Goal: Information Seeking & Learning: Learn about a topic

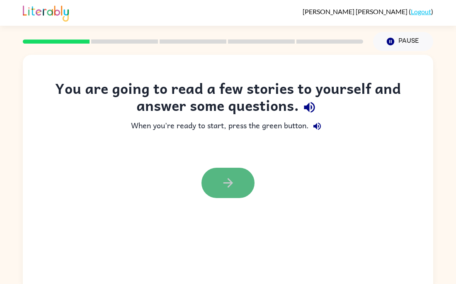
click at [230, 183] on icon "button" at bounding box center [228, 183] width 10 height 10
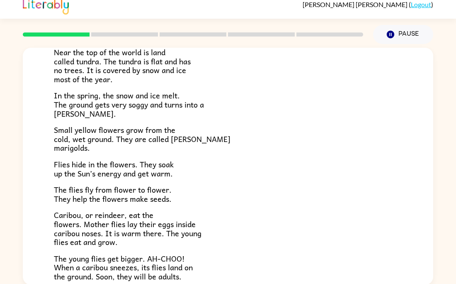
scroll to position [170, 0]
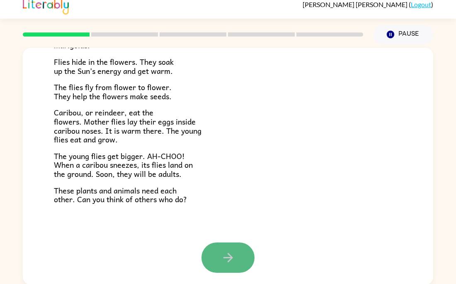
click at [242, 257] on button "button" at bounding box center [228, 257] width 53 height 30
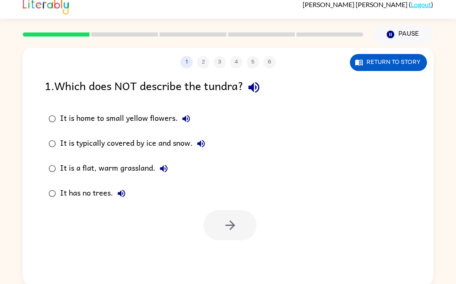
scroll to position [0, 0]
click at [229, 229] on icon "button" at bounding box center [230, 225] width 15 height 15
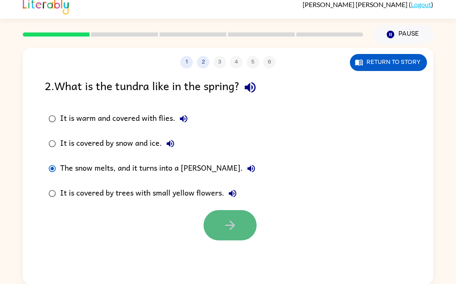
click at [225, 219] on icon "button" at bounding box center [230, 225] width 15 height 15
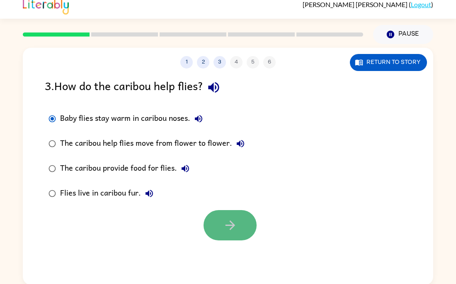
click at [217, 230] on button "button" at bounding box center [230, 225] width 53 height 30
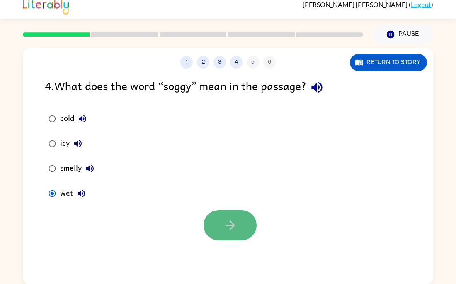
click at [209, 215] on button "button" at bounding box center [230, 225] width 53 height 30
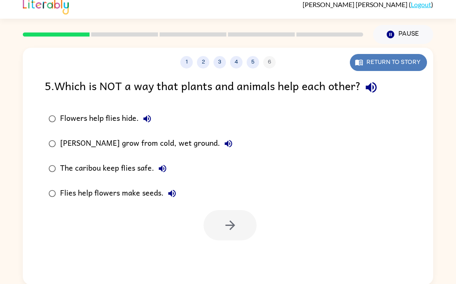
click at [401, 62] on button "Return to story" at bounding box center [388, 62] width 77 height 17
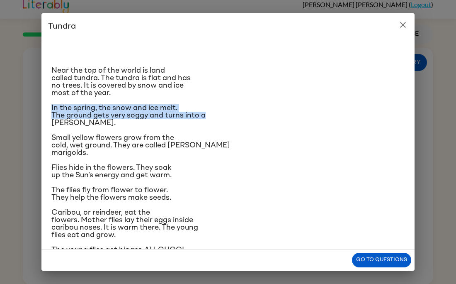
drag, startPoint x: 407, startPoint y: 115, endPoint x: 413, endPoint y: 94, distance: 21.9
click at [413, 94] on div "Near the top of the world is land called tundra. The tundra is flat and has no …" at bounding box center [227, 144] width 373 height 209
click at [376, 259] on button "Go to questions" at bounding box center [381, 260] width 59 height 15
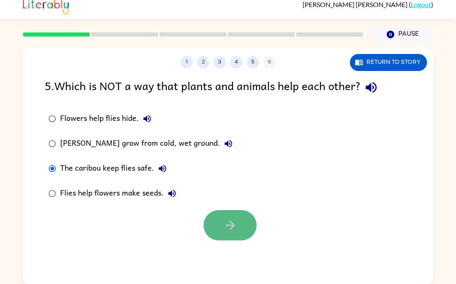
click at [232, 221] on icon "button" at bounding box center [230, 225] width 15 height 15
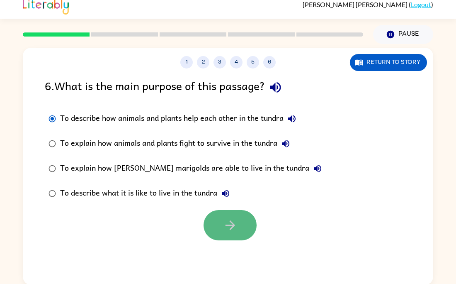
click at [219, 226] on button "button" at bounding box center [230, 225] width 53 height 30
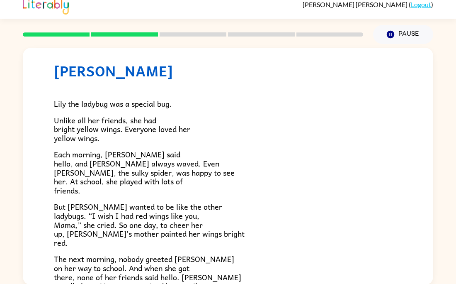
scroll to position [15, 0]
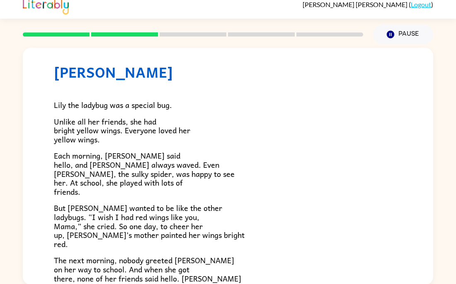
click at [433, 141] on div "[PERSON_NAME] [PERSON_NAME] the ladybug was a special bug. Unlike all her frien…" at bounding box center [228, 164] width 456 height 241
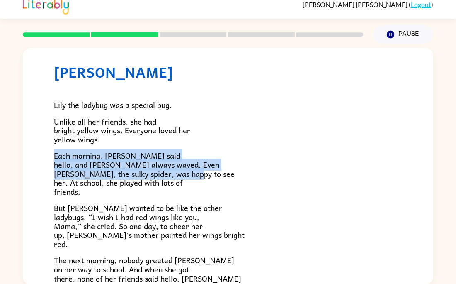
drag, startPoint x: 433, startPoint y: 140, endPoint x: 432, endPoint y: 173, distance: 32.4
click at [432, 173] on div "[PERSON_NAME] [PERSON_NAME] the ladybug was a special bug. Unlike all her frien…" at bounding box center [228, 166] width 411 height 237
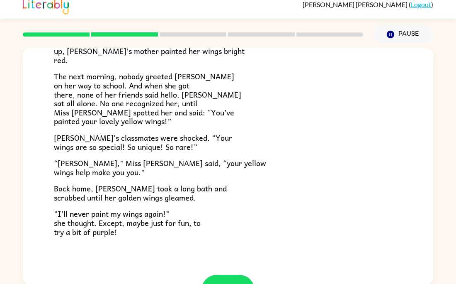
scroll to position [232, 0]
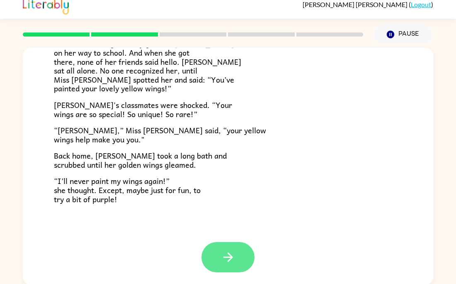
click at [232, 258] on icon "button" at bounding box center [228, 257] width 15 height 15
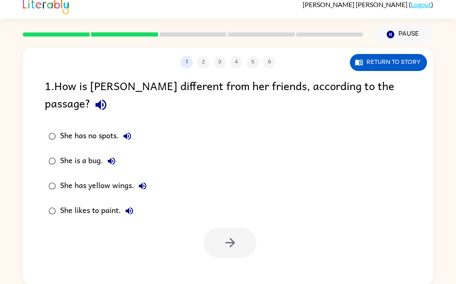
scroll to position [0, 0]
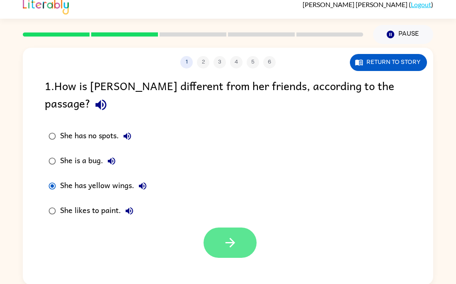
click at [218, 227] on button "button" at bounding box center [230, 242] width 53 height 30
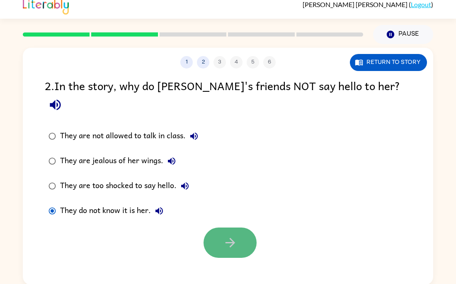
click at [220, 227] on button "button" at bounding box center [230, 242] width 53 height 30
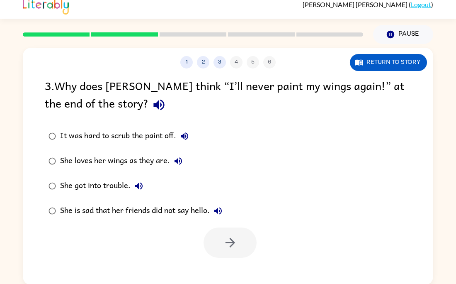
click at [304, 184] on div "It was hard to scrub the paint off. She loves her wings as they are. She got in…" at bounding box center [239, 174] width 389 height 100
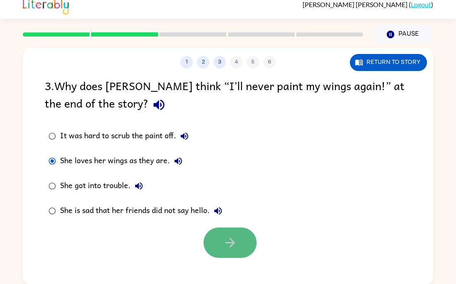
click at [231, 244] on icon "button" at bounding box center [230, 242] width 15 height 15
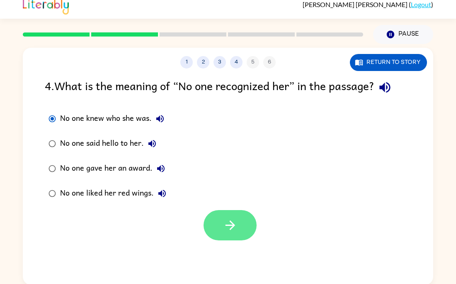
click at [225, 219] on icon "button" at bounding box center [230, 225] width 15 height 15
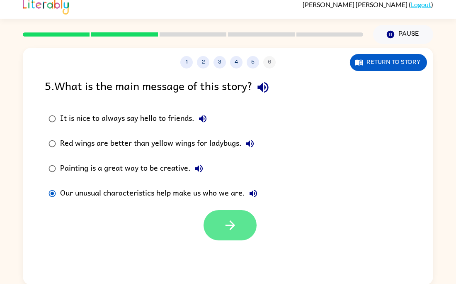
click at [219, 220] on button "button" at bounding box center [230, 225] width 53 height 30
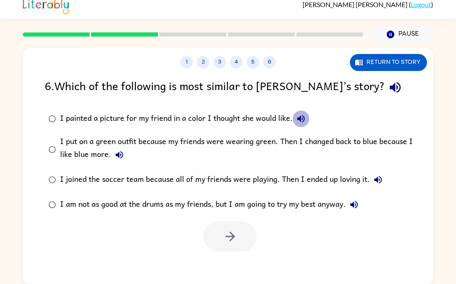
click at [299, 117] on icon "button" at bounding box center [301, 119] width 10 height 10
click at [301, 115] on icon "button" at bounding box center [301, 119] width 10 height 10
click at [119, 153] on icon "button" at bounding box center [119, 155] width 10 height 10
click at [376, 178] on icon "button" at bounding box center [378, 179] width 7 height 7
click at [355, 200] on icon "button" at bounding box center [354, 204] width 10 height 10
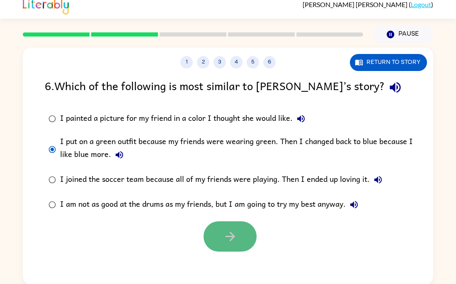
click at [234, 234] on icon "button" at bounding box center [230, 236] width 15 height 15
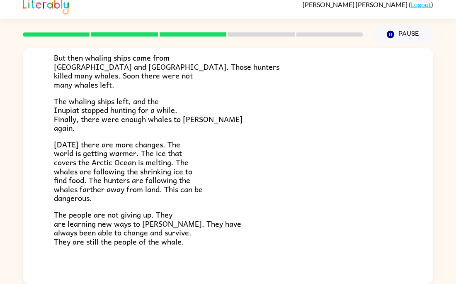
scroll to position [275, 0]
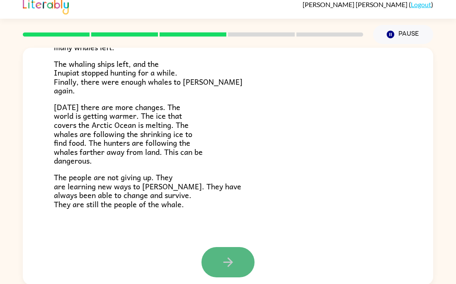
click at [220, 262] on button "button" at bounding box center [228, 262] width 53 height 30
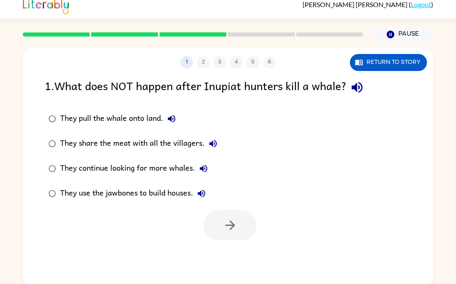
scroll to position [0, 0]
click at [230, 220] on icon "button" at bounding box center [230, 225] width 10 height 10
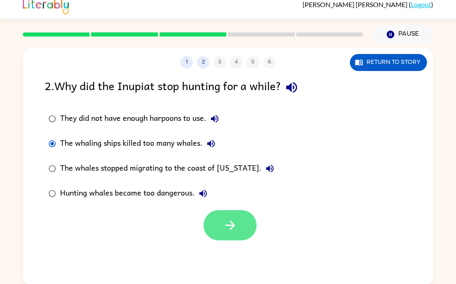
click at [232, 226] on icon "button" at bounding box center [230, 225] width 15 height 15
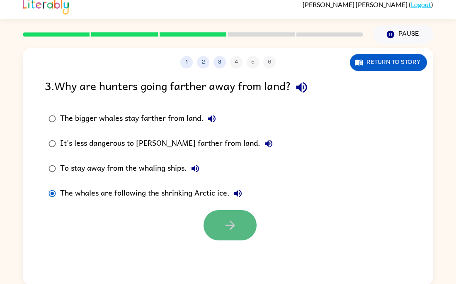
click at [224, 222] on icon "button" at bounding box center [230, 225] width 15 height 15
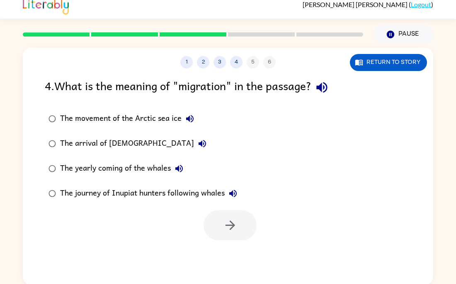
click at [258, 169] on div "The movement of the Arctic sea ice The arrival of [DEMOGRAPHIC_DATA] The yearly…" at bounding box center [239, 156] width 389 height 100
click at [189, 114] on icon "button" at bounding box center [190, 119] width 10 height 10
click at [238, 221] on button "button" at bounding box center [230, 225] width 53 height 30
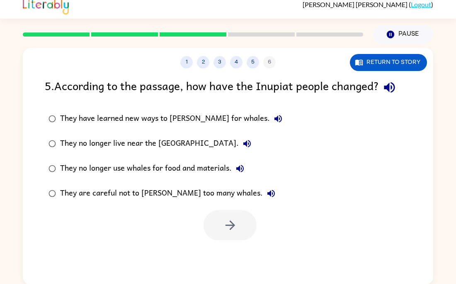
click at [389, 91] on icon "button" at bounding box center [389, 87] width 15 height 15
click at [220, 216] on button "button" at bounding box center [230, 225] width 53 height 30
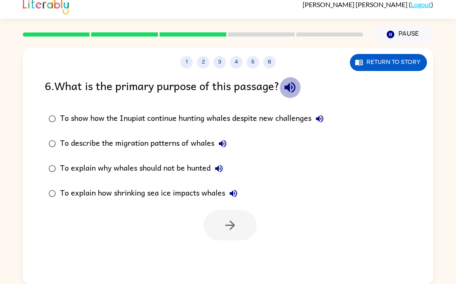
click at [292, 84] on icon "button" at bounding box center [290, 87] width 11 height 11
click at [327, 115] on button "To show how the Inupiat continue hunting whales despite new challenges" at bounding box center [319, 118] width 17 height 17
click at [222, 140] on icon "button" at bounding box center [223, 144] width 10 height 10
click at [218, 166] on icon "button" at bounding box center [219, 168] width 10 height 10
click at [232, 186] on button "To explain how shrinking sea ice impacts whales" at bounding box center [233, 193] width 17 height 17
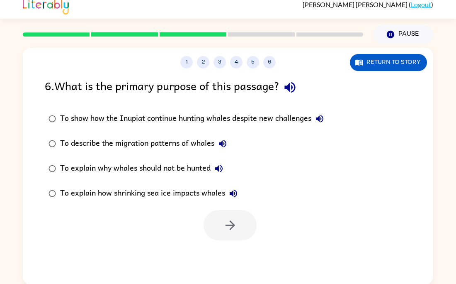
click at [226, 184] on label "To explain how shrinking sea ice impacts whales" at bounding box center [186, 193] width 292 height 25
click at [239, 220] on button "button" at bounding box center [230, 225] width 53 height 30
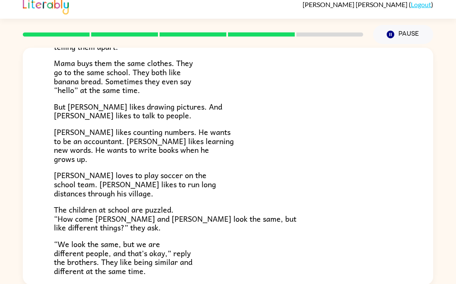
scroll to position [107, 0]
drag, startPoint x: 433, startPoint y: 140, endPoint x: 427, endPoint y: 202, distance: 62.1
click at [427, 202] on div "[PERSON_NAME] and [PERSON_NAME] and [PERSON_NAME] are twin brothers. "They look…" at bounding box center [228, 127] width 411 height 374
drag, startPoint x: 429, startPoint y: 94, endPoint x: 435, endPoint y: 166, distance: 72.0
click at [435, 166] on div "[PERSON_NAME] and [PERSON_NAME] and [PERSON_NAME] are twin brothers. "They look…" at bounding box center [228, 164] width 456 height 241
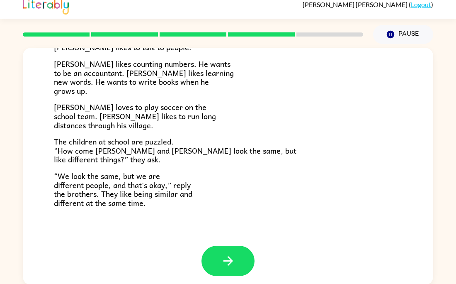
scroll to position [179, 0]
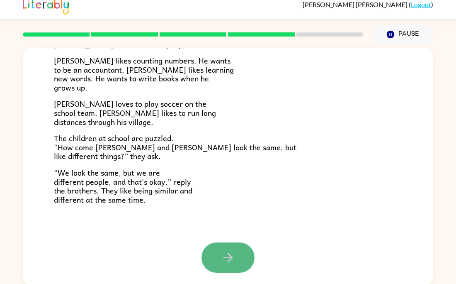
click at [224, 256] on icon "button" at bounding box center [228, 257] width 15 height 15
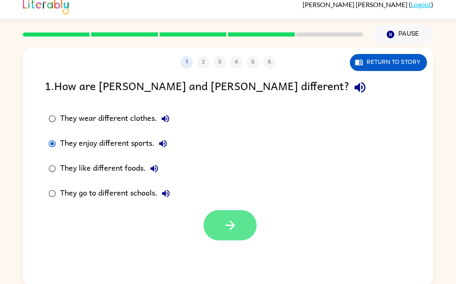
click at [240, 217] on button "button" at bounding box center [230, 225] width 53 height 30
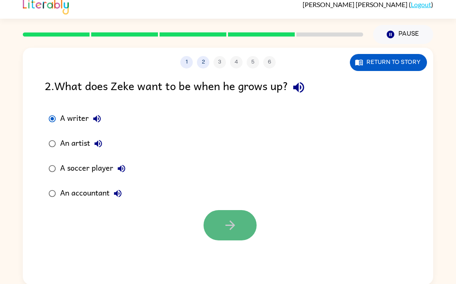
click at [226, 228] on icon "button" at bounding box center [230, 225] width 15 height 15
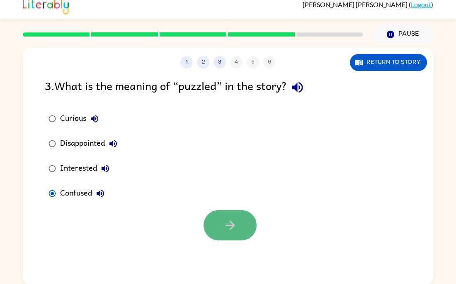
click at [231, 224] on icon "button" at bounding box center [230, 225] width 15 height 15
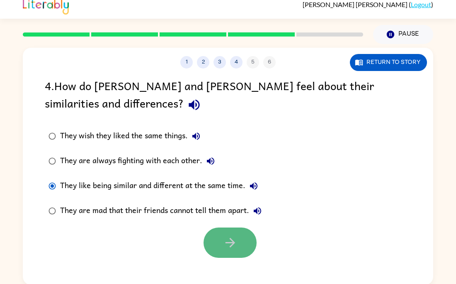
click at [238, 243] on button "button" at bounding box center [230, 242] width 53 height 30
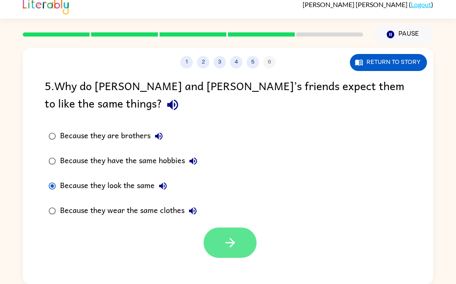
click at [226, 235] on button "button" at bounding box center [230, 242] width 53 height 30
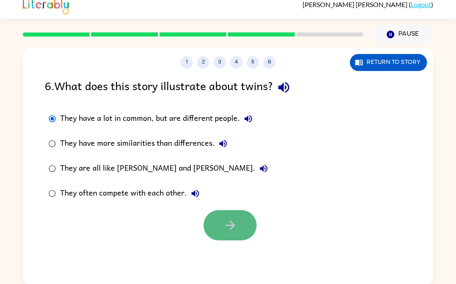
click at [214, 218] on button "button" at bounding box center [230, 225] width 53 height 30
